Goal: Navigation & Orientation: Find specific page/section

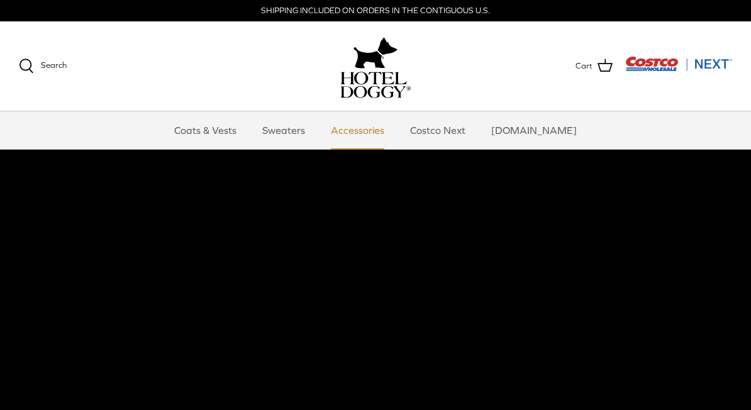
click at [373, 125] on link "Accessories" at bounding box center [358, 130] width 76 height 38
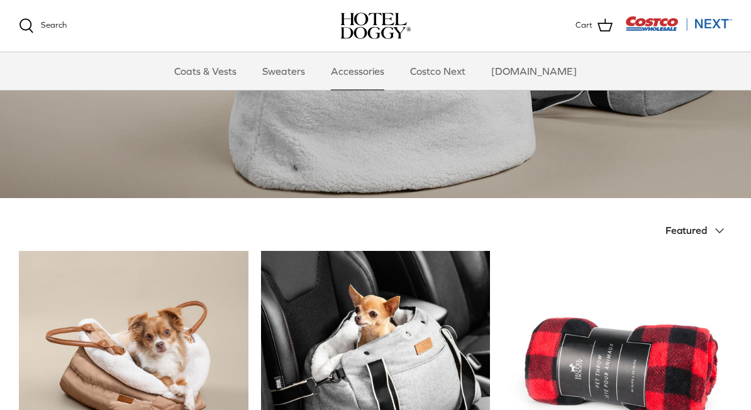
scroll to position [171, 0]
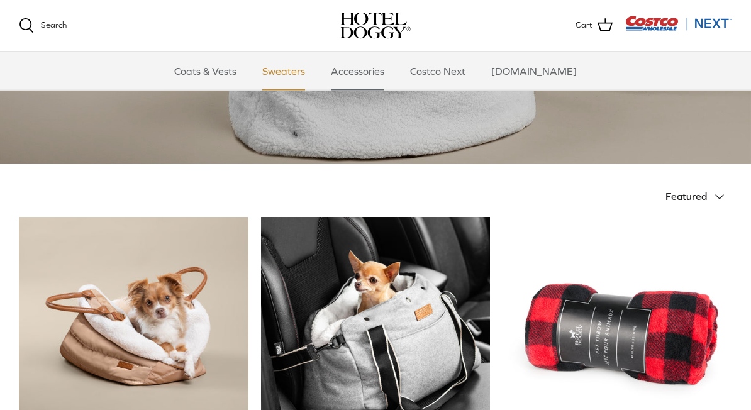
click at [311, 75] on link "Sweaters" at bounding box center [283, 71] width 65 height 38
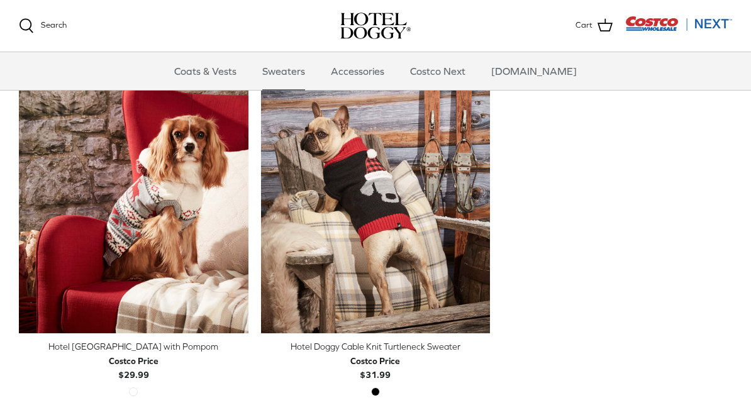
scroll to position [341, 0]
click at [225, 80] on link "Coats & Vests" at bounding box center [205, 71] width 85 height 38
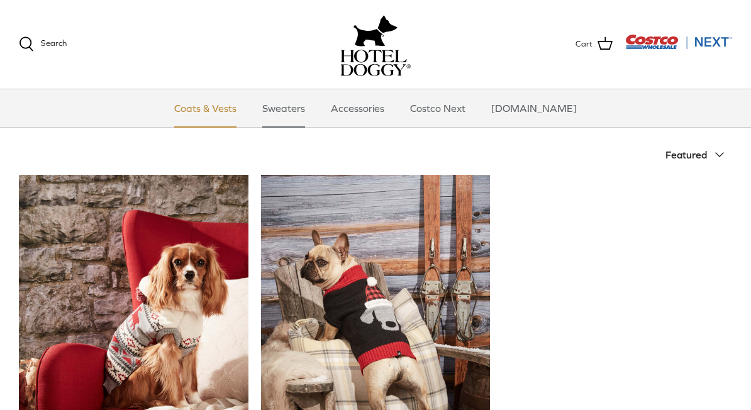
scroll to position [341, 0]
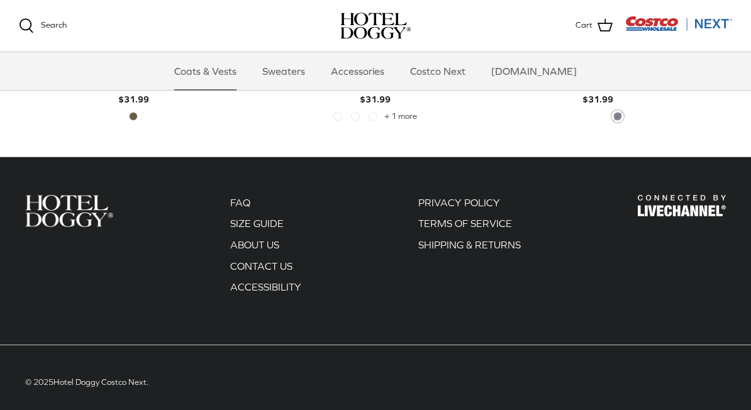
scroll to position [2490, 0]
